Goal: Transaction & Acquisition: Purchase product/service

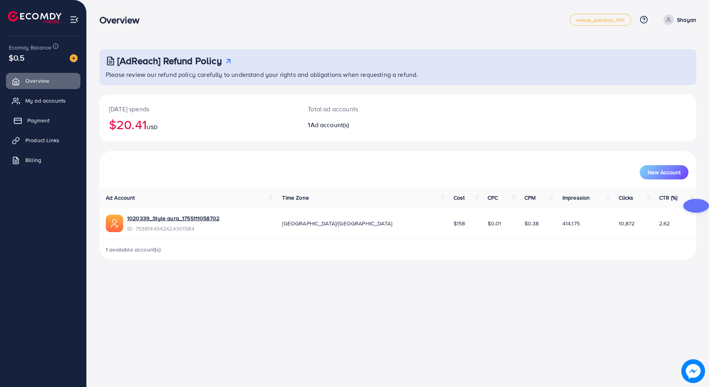
click at [44, 117] on span "Payment" at bounding box center [38, 120] width 22 height 8
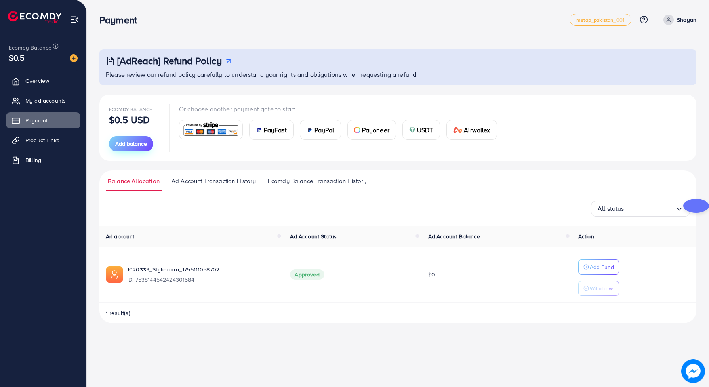
click at [133, 148] on button "Add balance" at bounding box center [131, 143] width 44 height 15
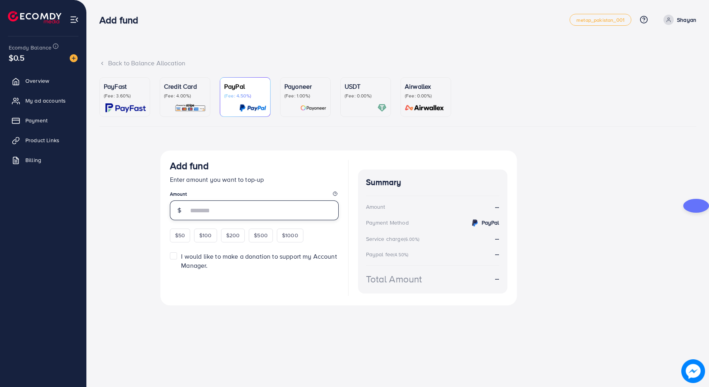
click at [193, 209] on input "number" at bounding box center [263, 210] width 150 height 20
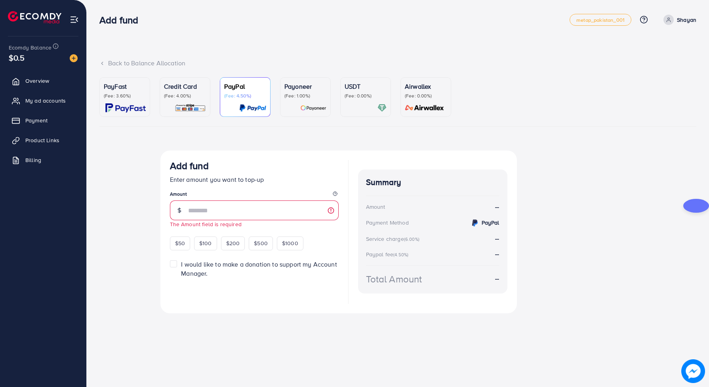
click at [164, 243] on div "Add fund Enter amount you want to top-up Amount The Amount field is required $5…" at bounding box center [338, 231] width 356 height 163
click at [179, 236] on div "$50 $100 $200 $500 $1000" at bounding box center [251, 241] width 162 height 15
click at [178, 240] on span "$50" at bounding box center [180, 243] width 10 height 8
type input "**"
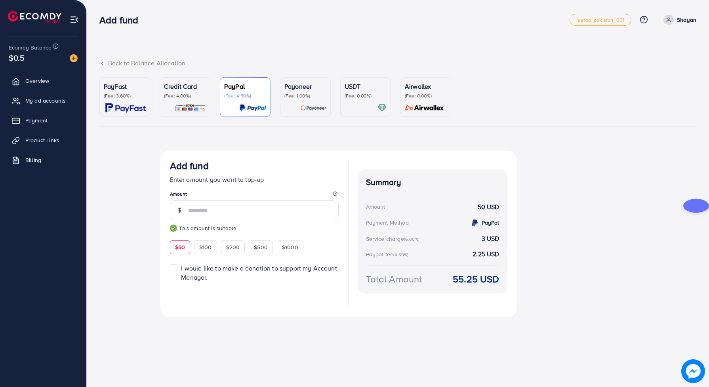
click at [181, 106] on img at bounding box center [190, 107] width 31 height 9
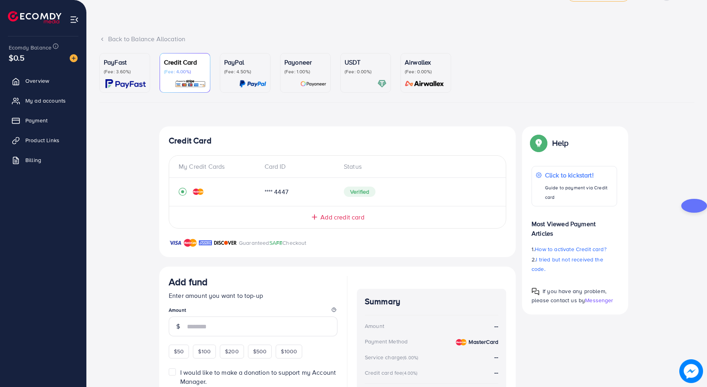
scroll to position [49, 0]
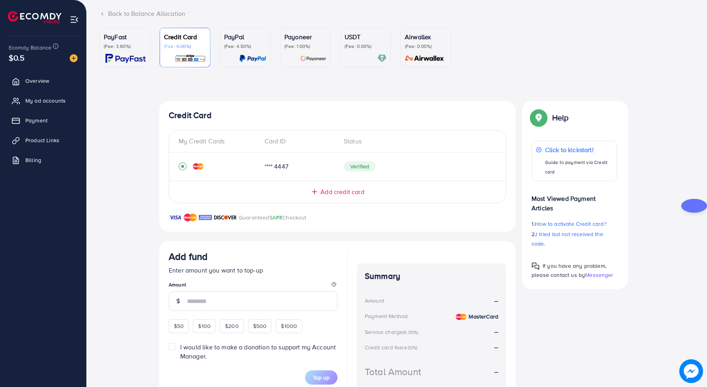
click at [319, 196] on div "Add credit card" at bounding box center [337, 191] width 305 height 9
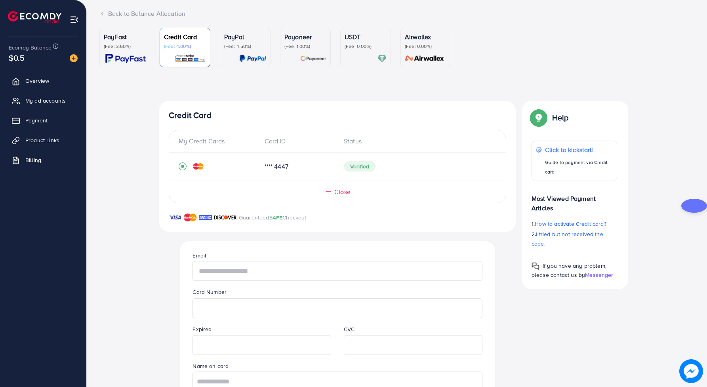
drag, startPoint x: 227, startPoint y: 271, endPoint x: 264, endPoint y: 276, distance: 37.6
click at [227, 271] on input "text" at bounding box center [336, 271] width 289 height 20
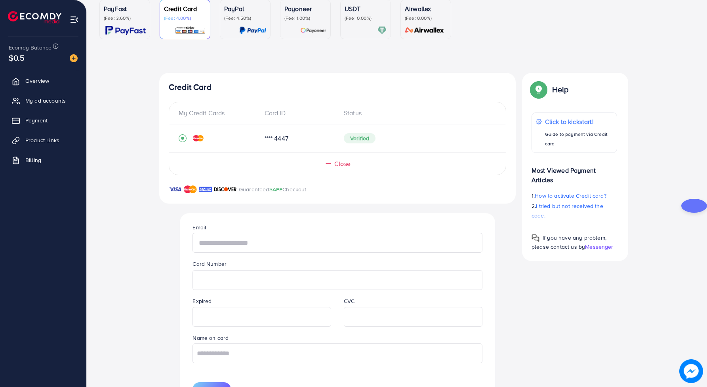
scroll to position [99, 0]
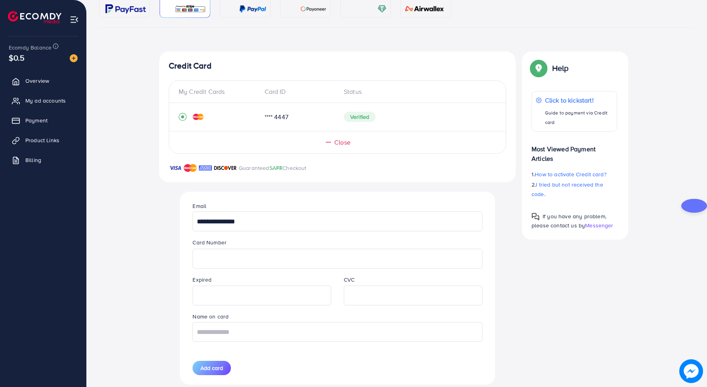
type input "**********"
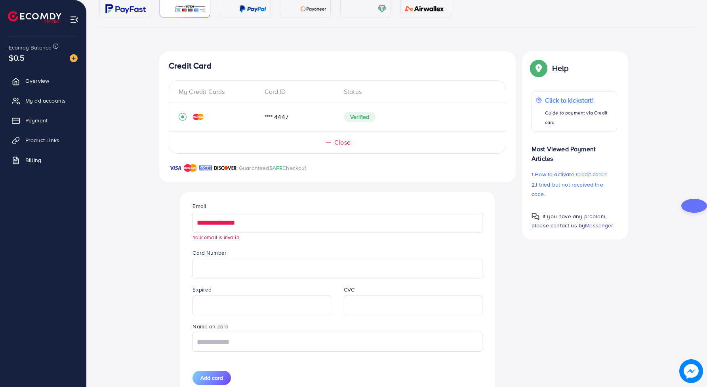
click at [223, 226] on input "**********" at bounding box center [336, 223] width 289 height 20
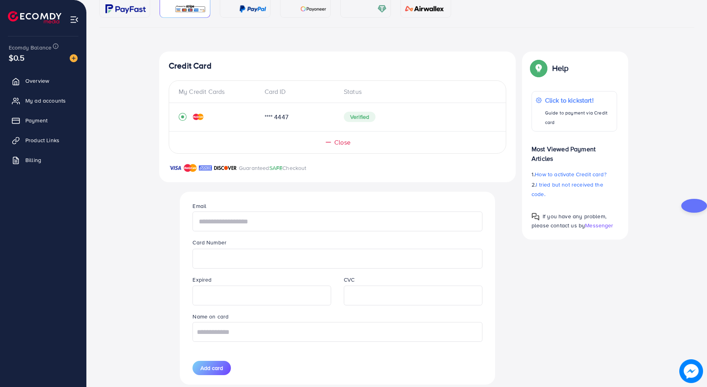
click at [247, 213] on input "text" at bounding box center [336, 221] width 289 height 20
type input "**********"
click at [237, 332] on input "text" at bounding box center [336, 332] width 289 height 20
type input "**********"
click at [189, 375] on div "Add card" at bounding box center [261, 368] width 151 height 14
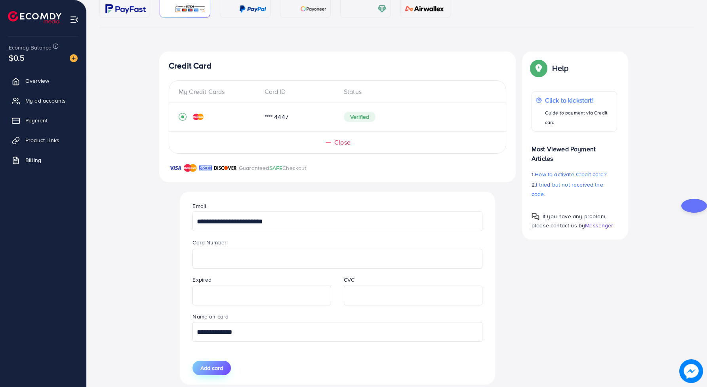
click at [198, 373] on button "Add card" at bounding box center [211, 368] width 38 height 14
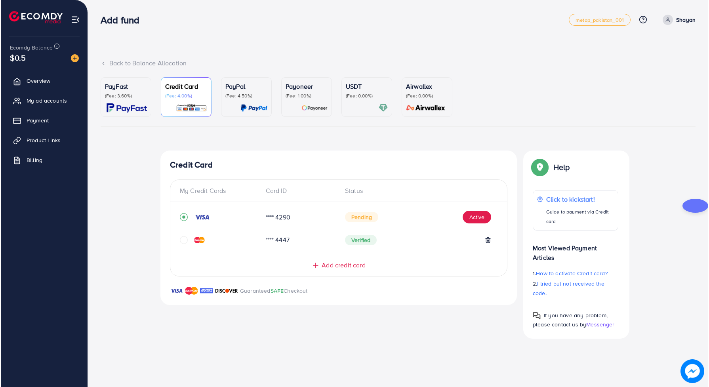
scroll to position [0, 0]
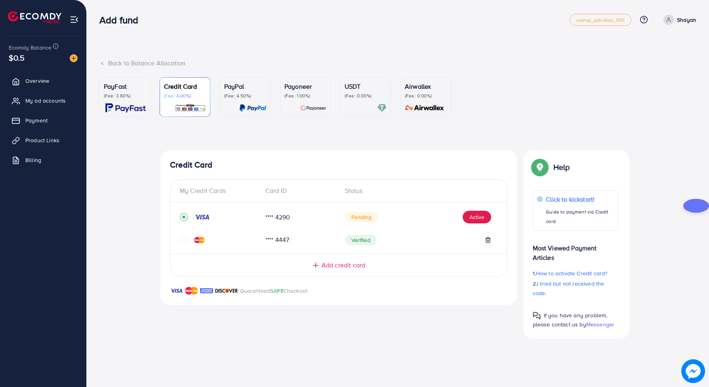
click at [413, 313] on div "Credit Card My Credit Cards Card ID Status **** 4290 Pending Active **** 4447 V…" at bounding box center [338, 244] width 356 height 188
click at [238, 222] on div "**** 4290 Pending Active" at bounding box center [339, 220] width 318 height 24
click at [474, 215] on button "Active" at bounding box center [476, 217] width 29 height 13
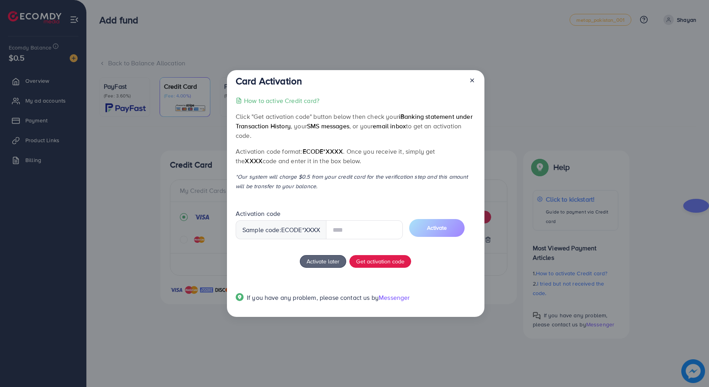
click at [468, 81] on div at bounding box center [468, 82] width 13 height 15
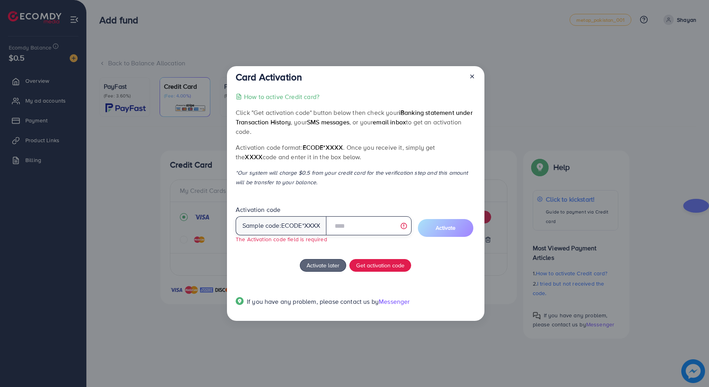
click at [359, 226] on input "text" at bounding box center [368, 225] width 85 height 19
click at [434, 206] on div "Activation code Sample code: ecode *XXXX The Activation code field is required …" at bounding box center [356, 228] width 240 height 44
click at [297, 230] on div "Sample code: ecode *XXXX" at bounding box center [281, 225] width 91 height 19
drag, startPoint x: 237, startPoint y: 177, endPoint x: 323, endPoint y: 187, distance: 86.5
click at [323, 187] on div "How to active Credit card? Click "Get activation code" button below then check …" at bounding box center [356, 204] width 240 height 224
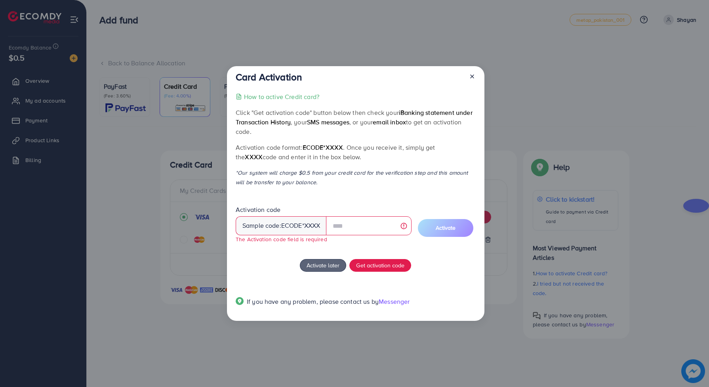
click at [468, 78] on div at bounding box center [468, 78] width 13 height 15
click at [470, 78] on icon at bounding box center [472, 76] width 6 height 6
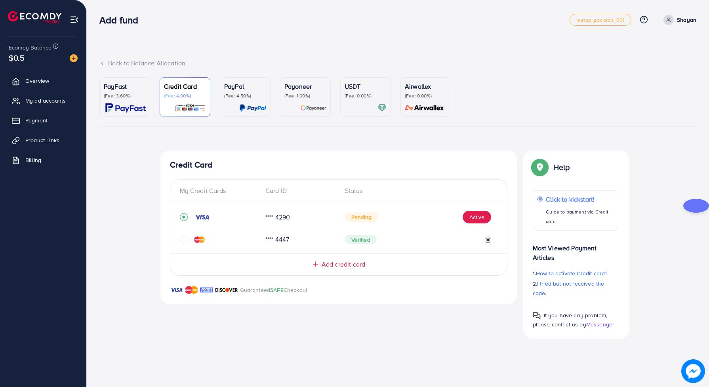
click at [182, 217] on icon "record circle" at bounding box center [184, 217] width 8 height 8
click at [190, 219] on div at bounding box center [220, 217] width 80 height 8
click at [181, 237] on icon "circle" at bounding box center [184, 240] width 8 height 8
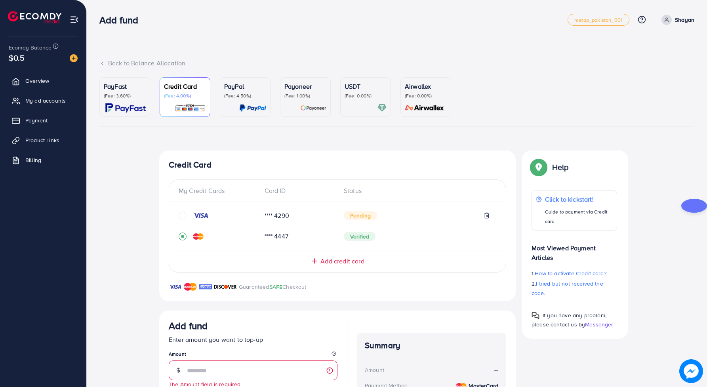
click at [486, 217] on icon at bounding box center [486, 215] width 6 height 6
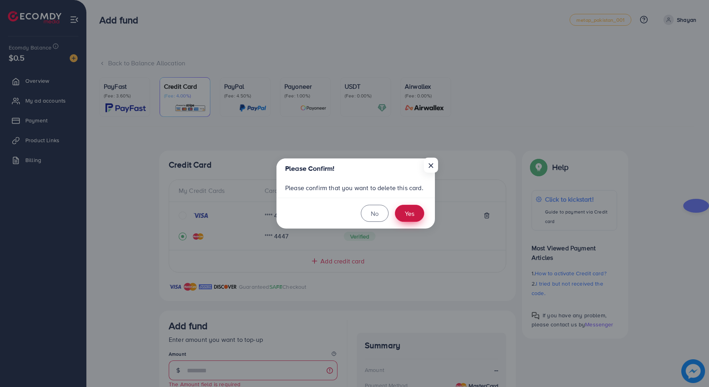
click at [402, 221] on button "Yes" at bounding box center [409, 213] width 29 height 17
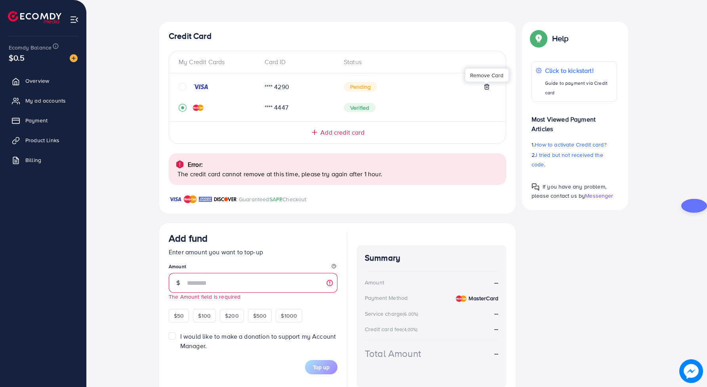
scroll to position [151, 0]
